Goal: Information Seeking & Learning: Learn about a topic

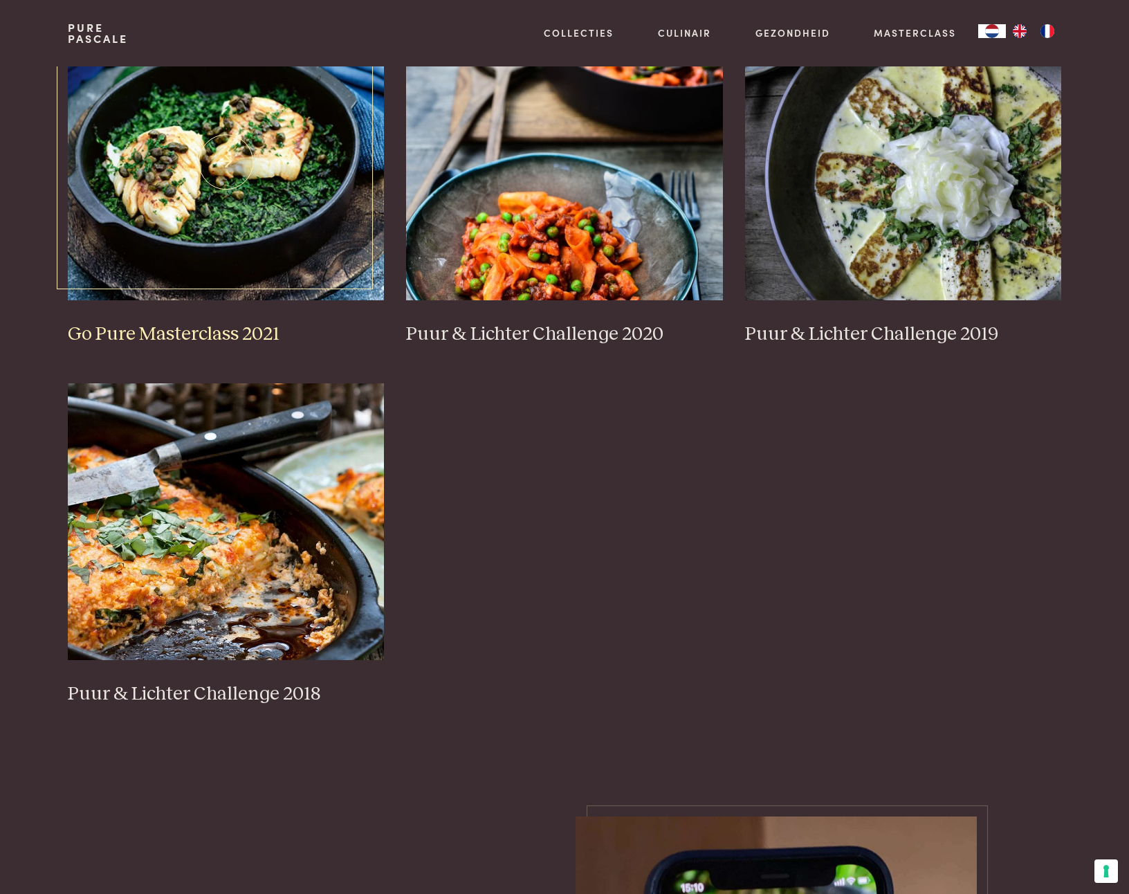
scroll to position [1054, 0]
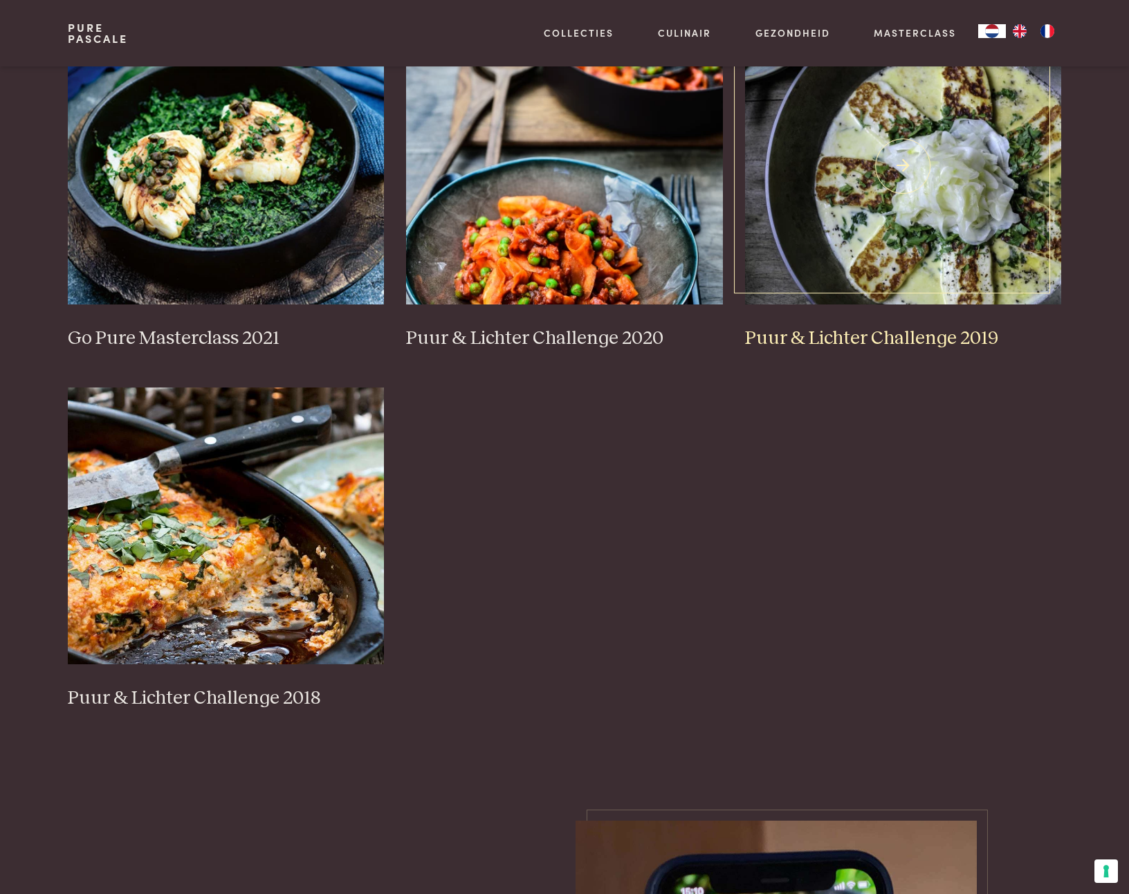
click at [937, 185] on img at bounding box center [903, 166] width 317 height 277
click at [522, 260] on img at bounding box center [564, 166] width 317 height 277
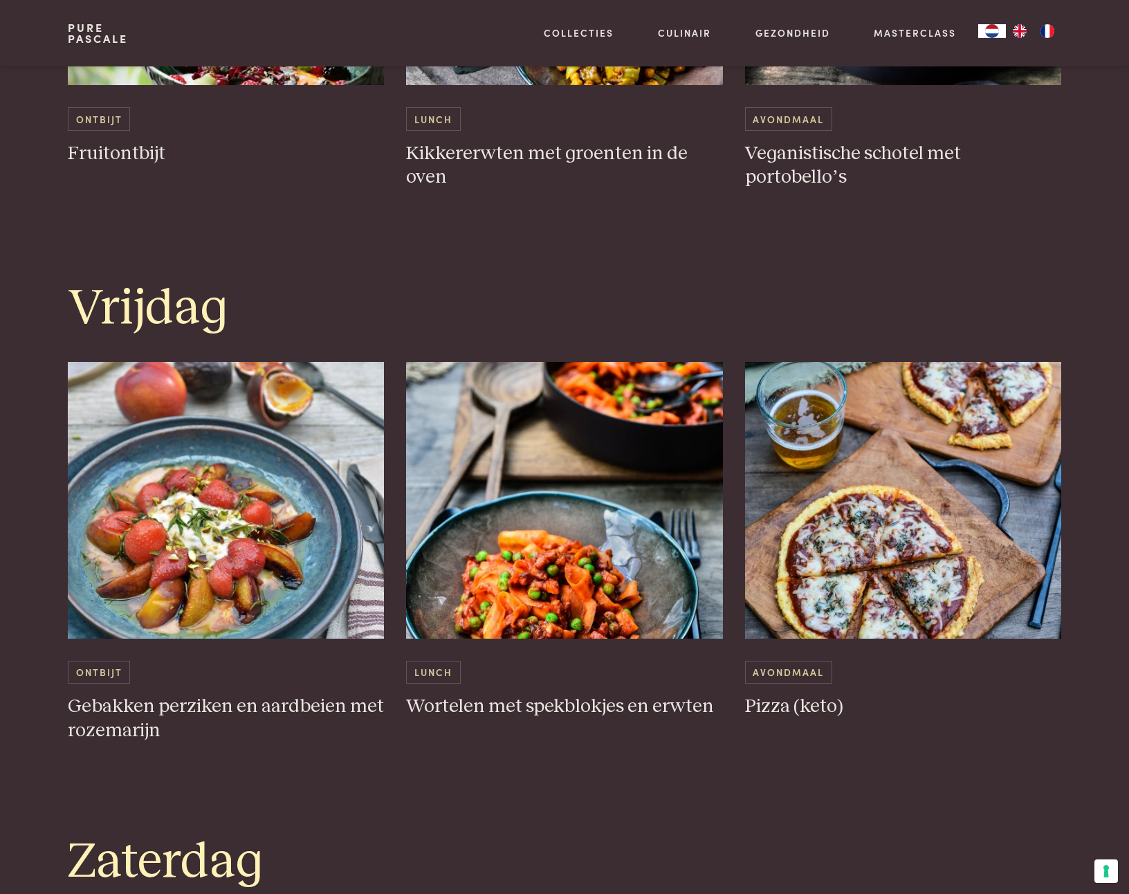
scroll to position [2692, 0]
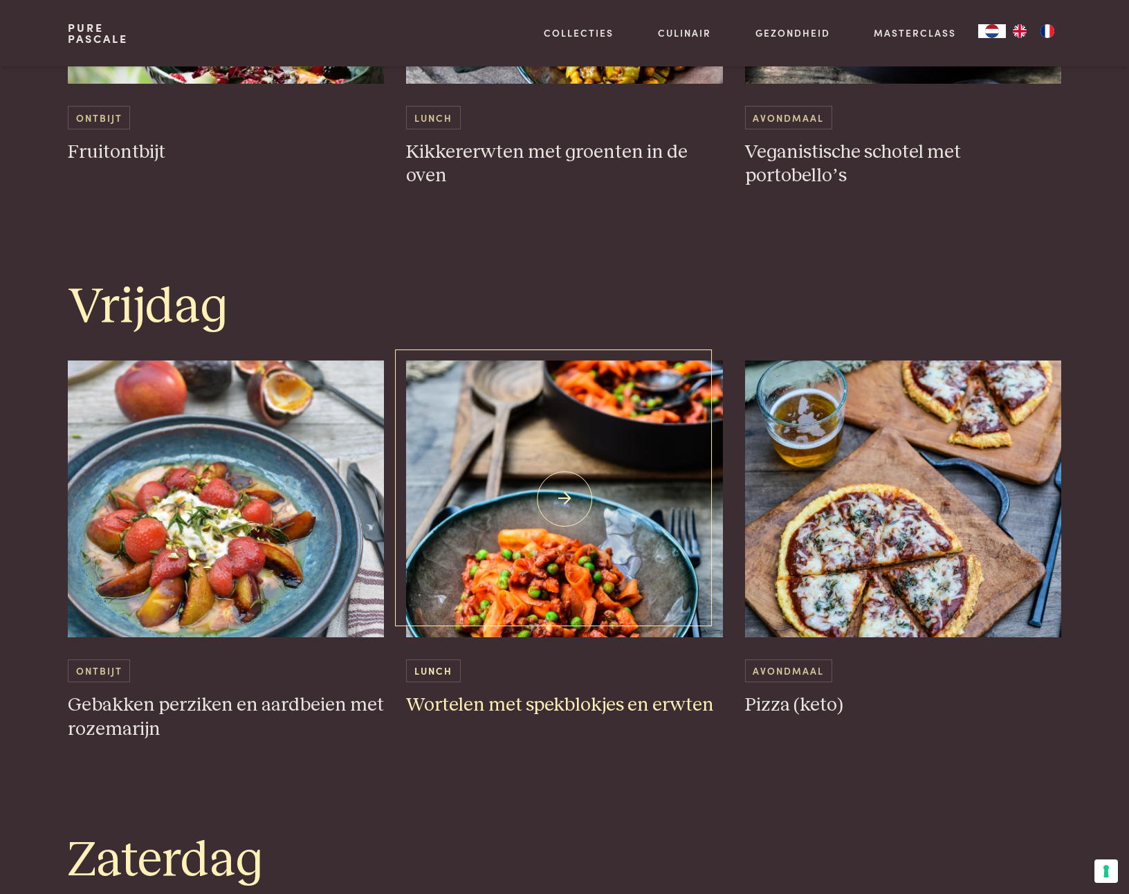
click at [456, 575] on img at bounding box center [564, 499] width 317 height 277
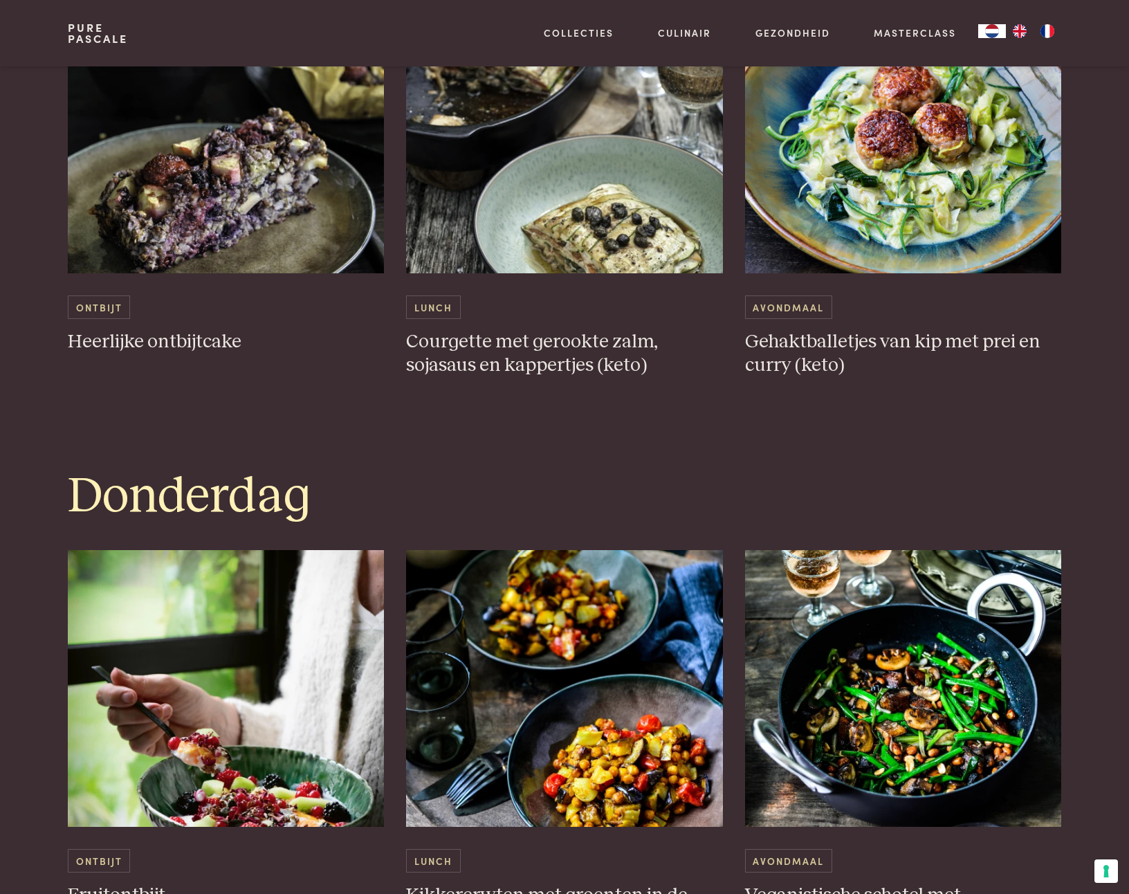
scroll to position [1945, 0]
